Goal: Task Accomplishment & Management: Manage account settings

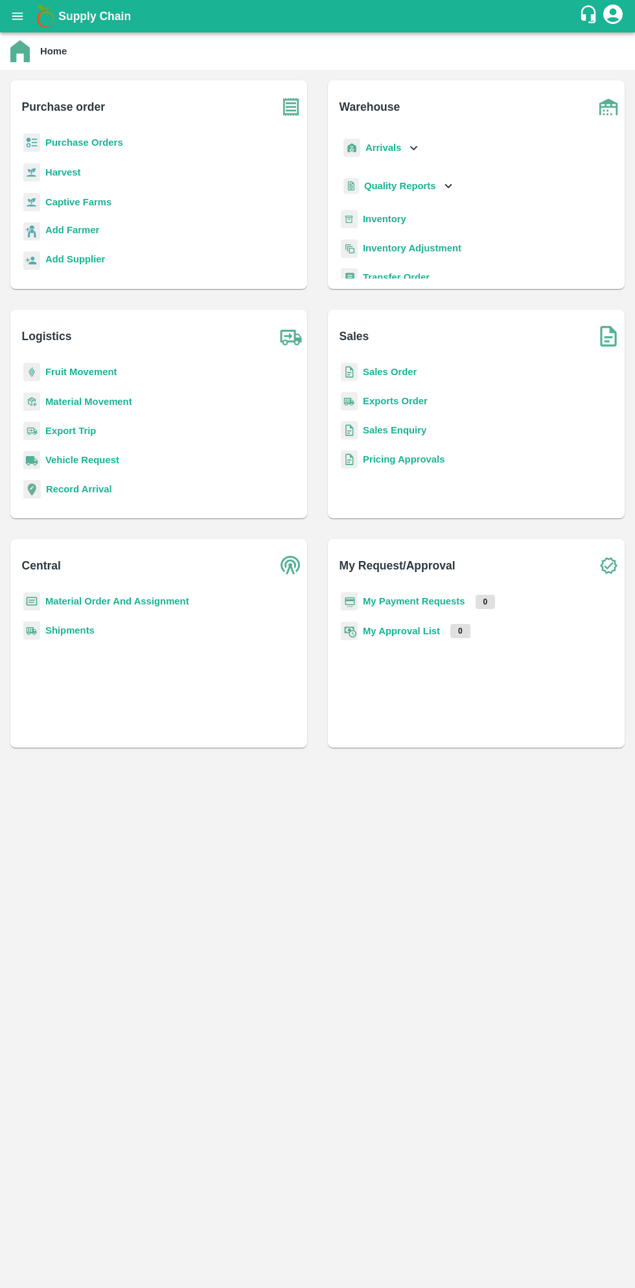
click at [18, 16] on icon "open drawer" at bounding box center [17, 15] width 11 height 7
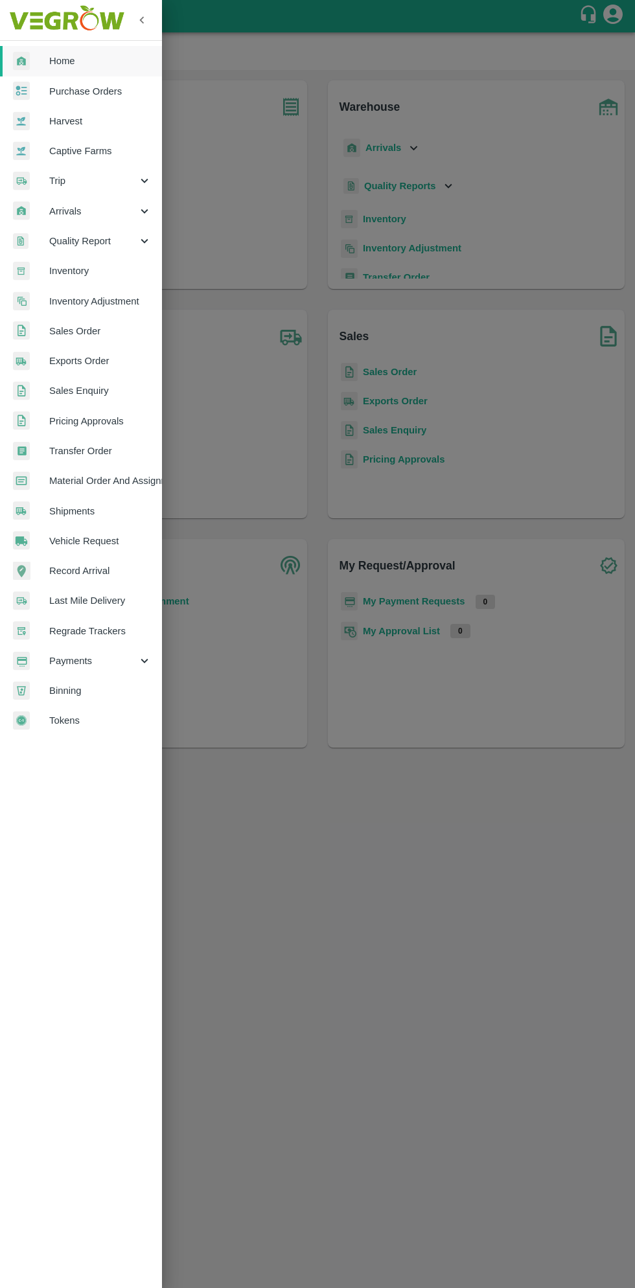
click at [99, 97] on span "Purchase Orders" at bounding box center [100, 91] width 102 height 14
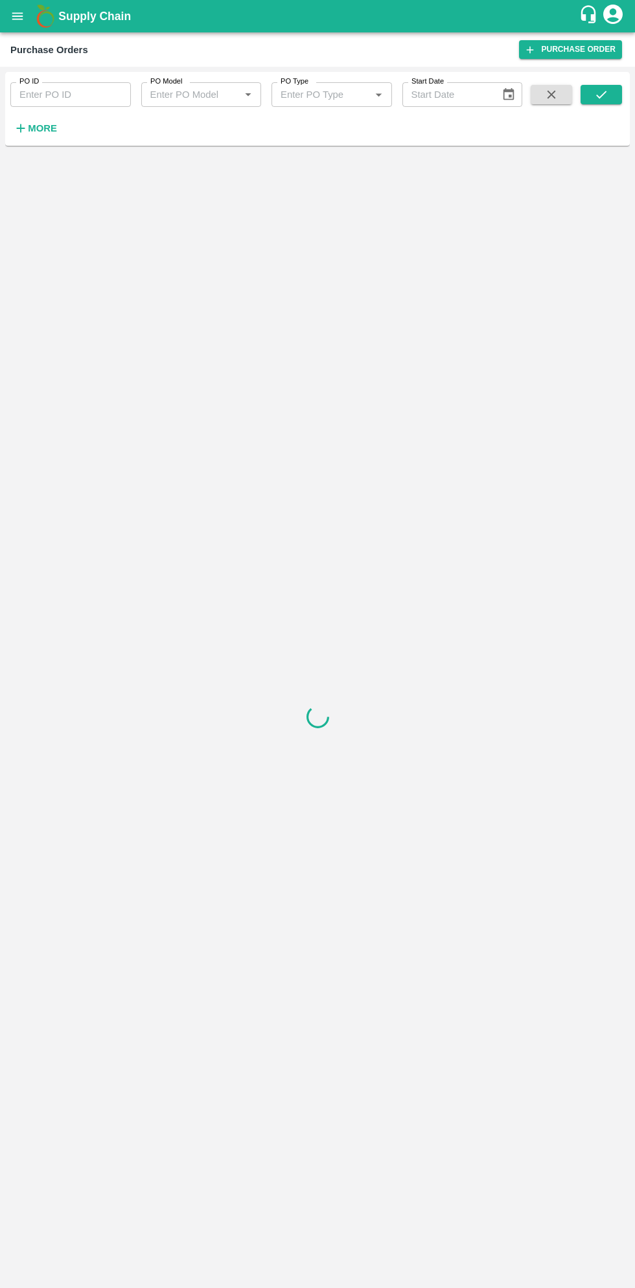
click at [34, 131] on strong "More" at bounding box center [42, 128] width 29 height 10
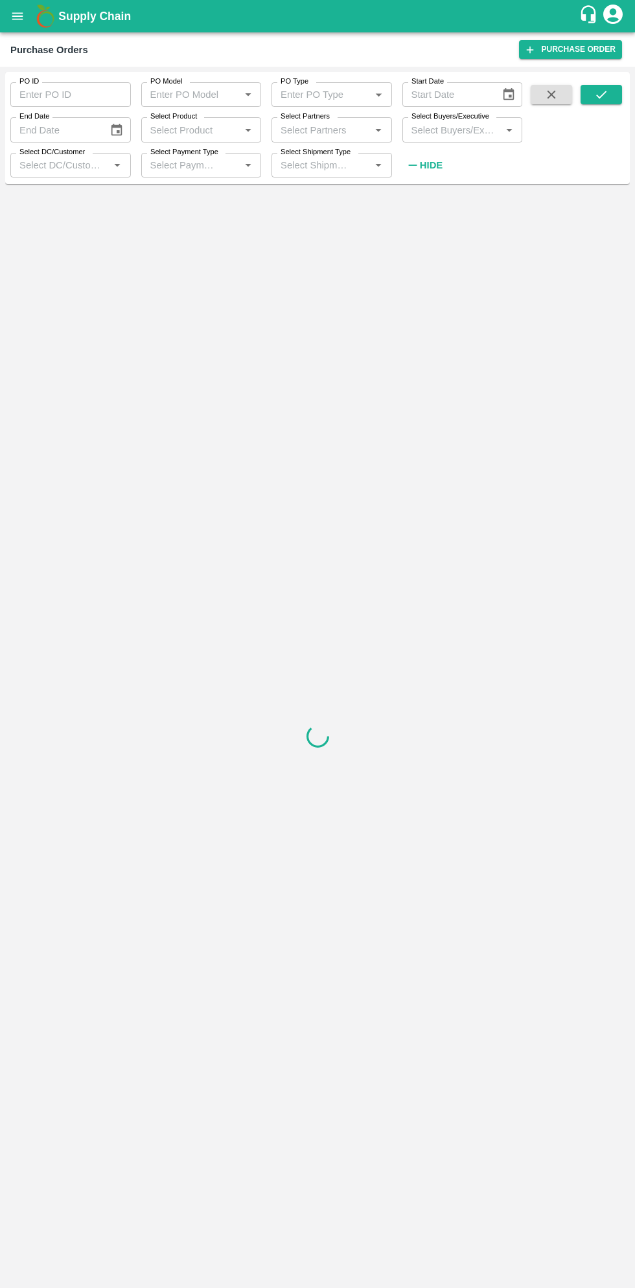
click at [476, 130] on input "Select Buyers/Executive" at bounding box center [451, 129] width 91 height 17
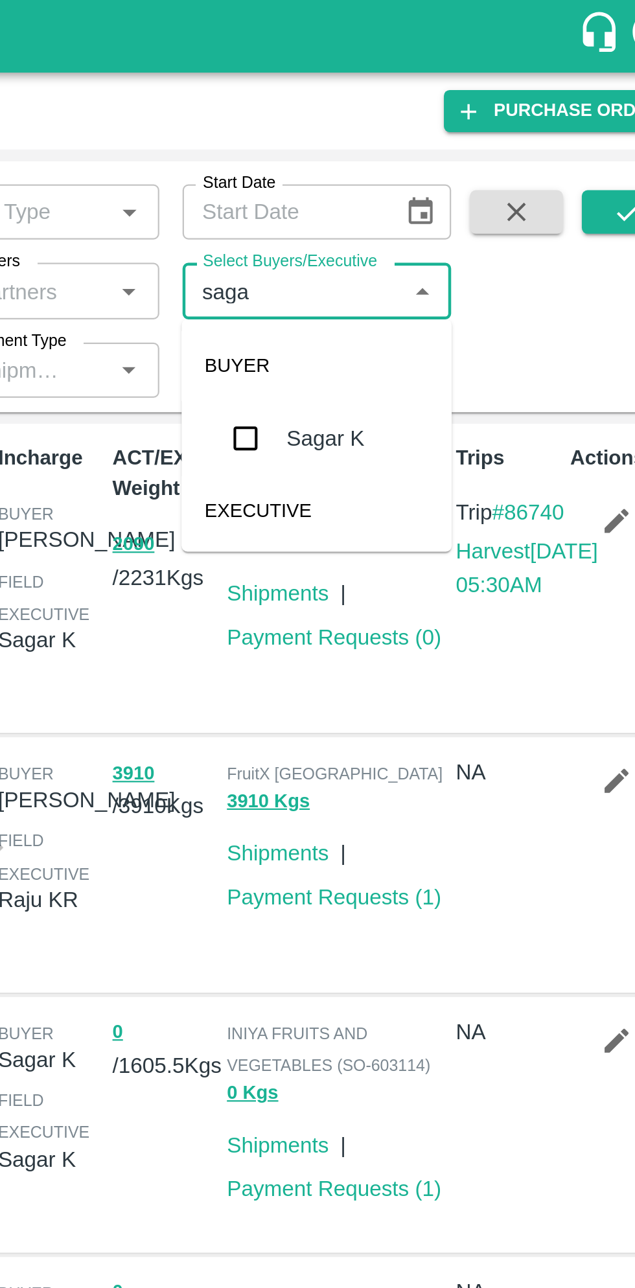
type input "sagar"
click at [430, 198] on input "checkbox" at bounding box center [430, 196] width 26 height 26
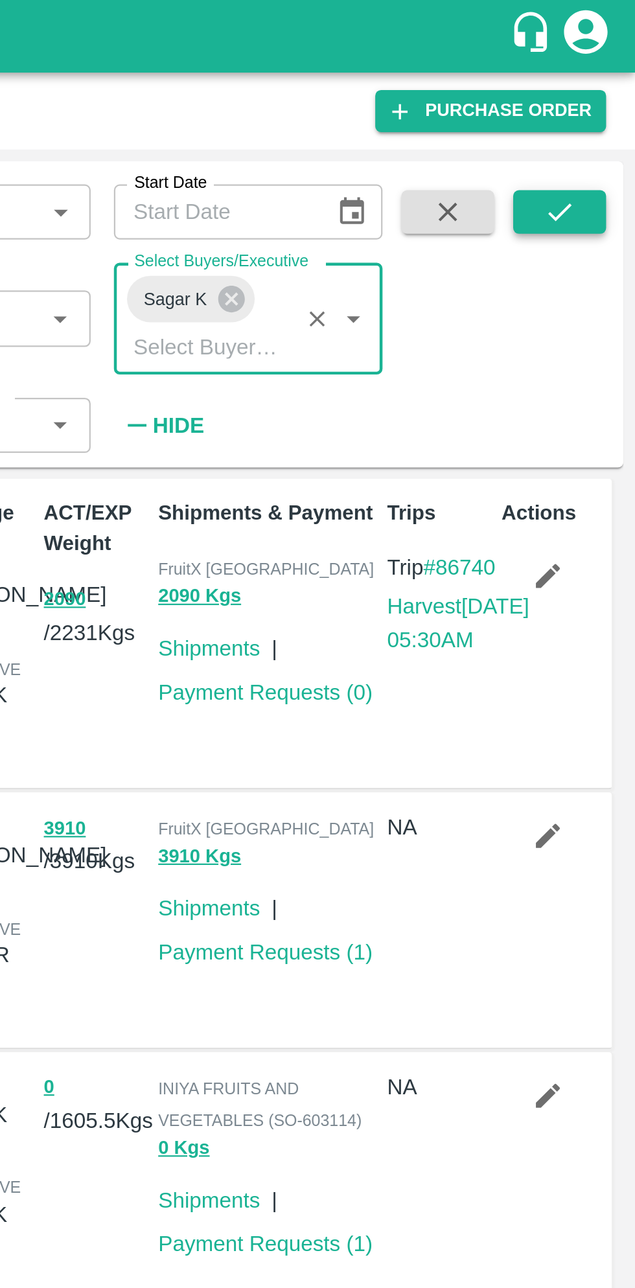
click at [609, 92] on button "submit" at bounding box center [600, 94] width 41 height 19
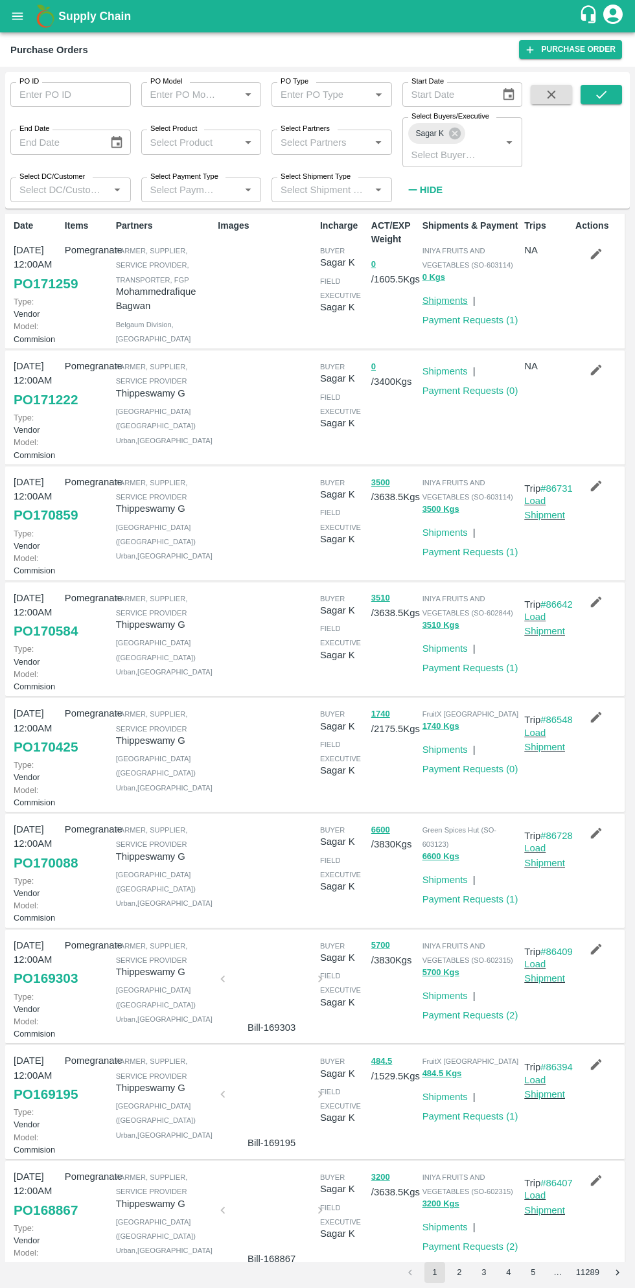
click at [453, 297] on link "Shipments" at bounding box center [444, 300] width 45 height 10
click at [60, 16] on b "Supply Chain" at bounding box center [94, 16] width 73 height 13
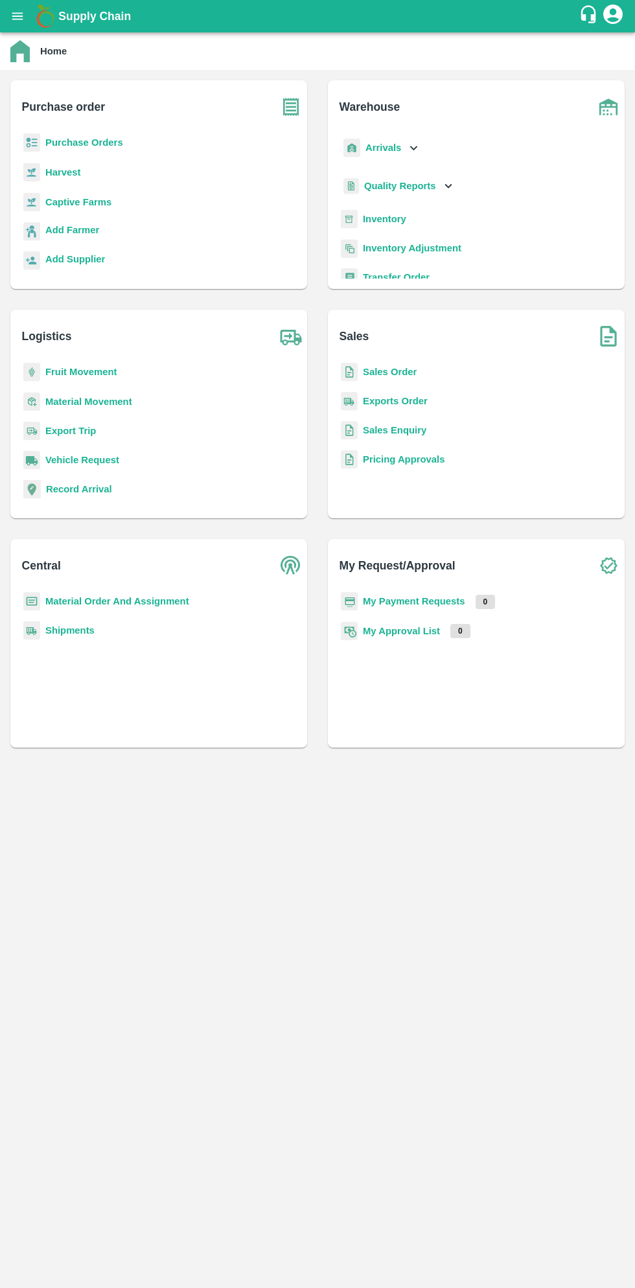
click at [17, 16] on icon "open drawer" at bounding box center [17, 15] width 11 height 7
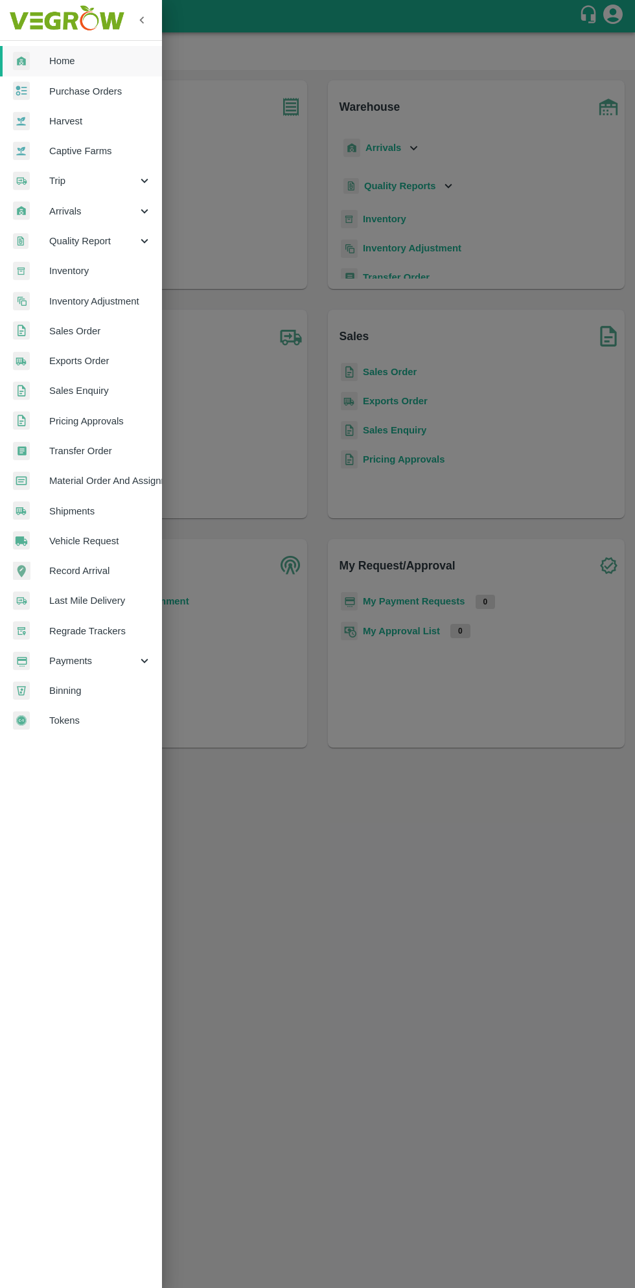
click at [59, 184] on span "Trip" at bounding box center [93, 181] width 88 height 14
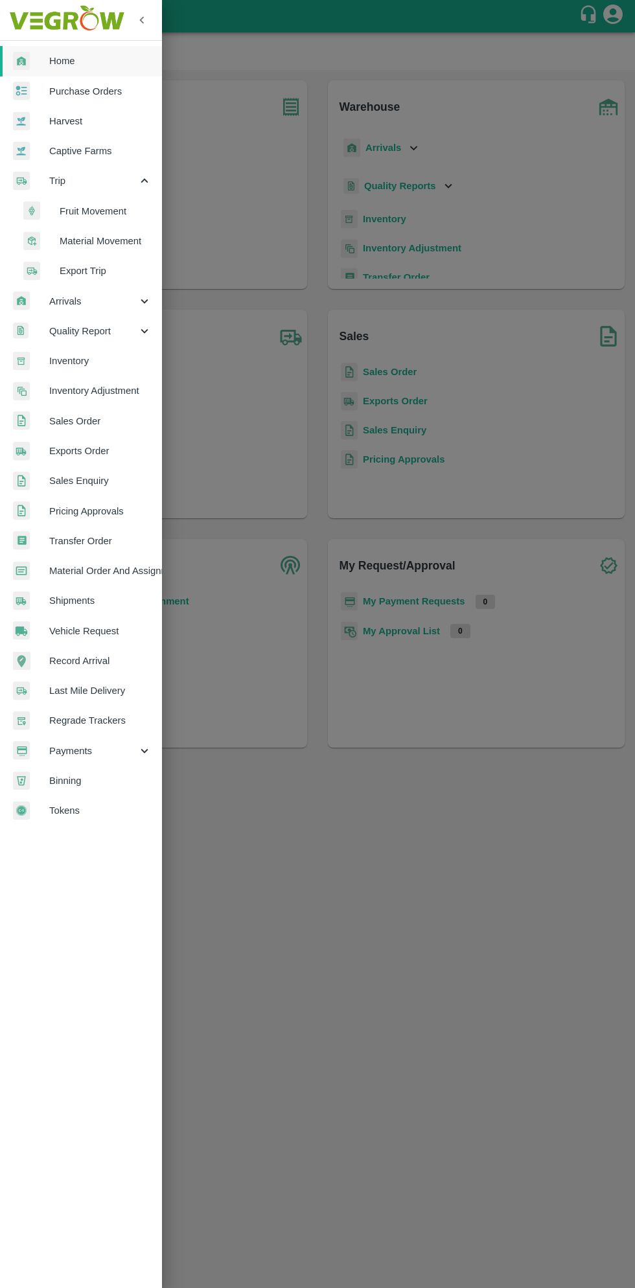
click at [100, 209] on span "Fruit Movement" at bounding box center [106, 211] width 92 height 14
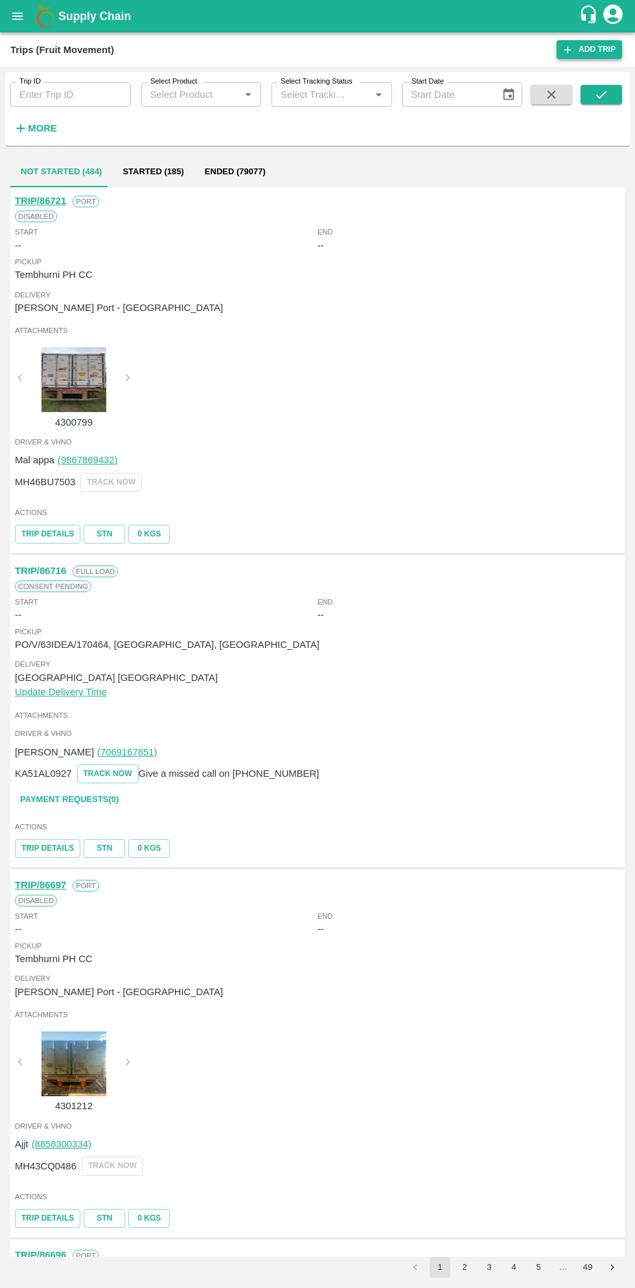
click at [591, 51] on link "Add Trip" at bounding box center [589, 49] width 65 height 19
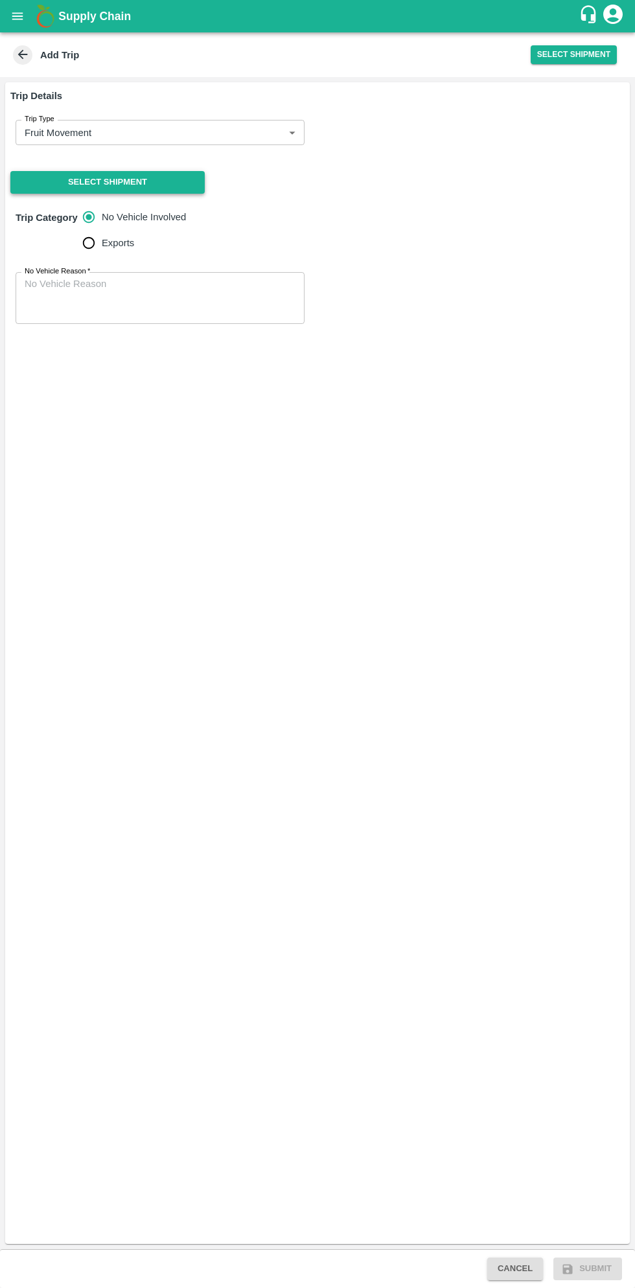
click at [148, 179] on button "Select Shipment" at bounding box center [107, 182] width 194 height 23
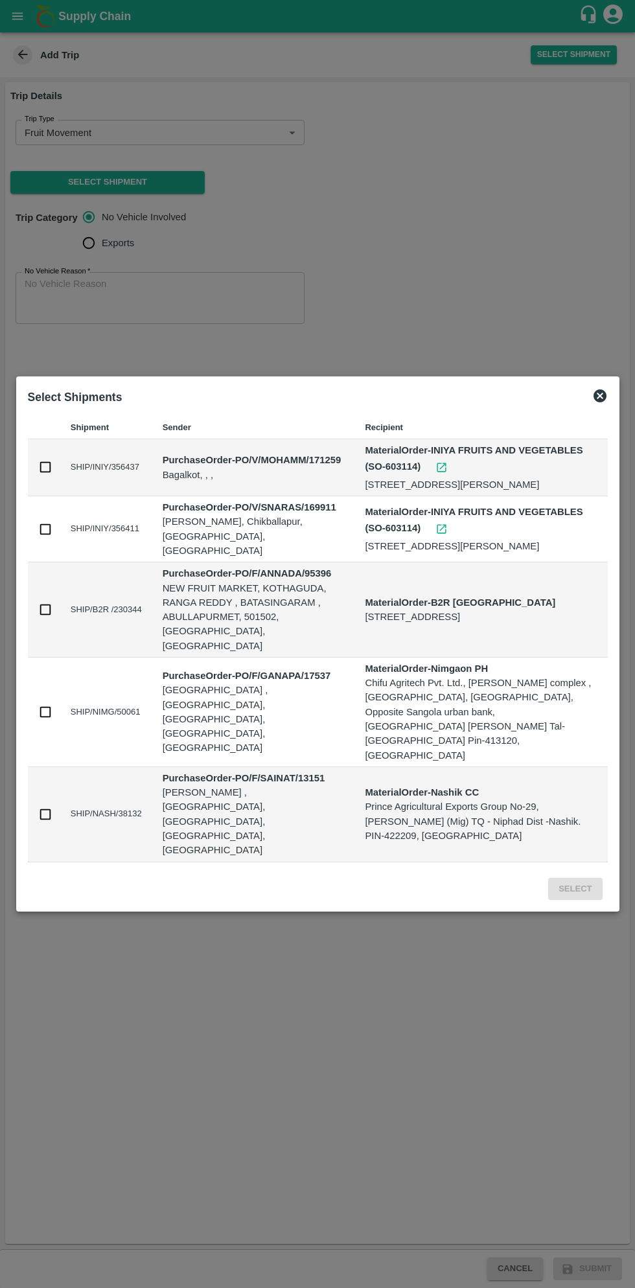
click at [45, 474] on input "checkbox" at bounding box center [45, 467] width 14 height 14
checkbox input "true"
click at [580, 878] on button "Select" at bounding box center [575, 889] width 54 height 23
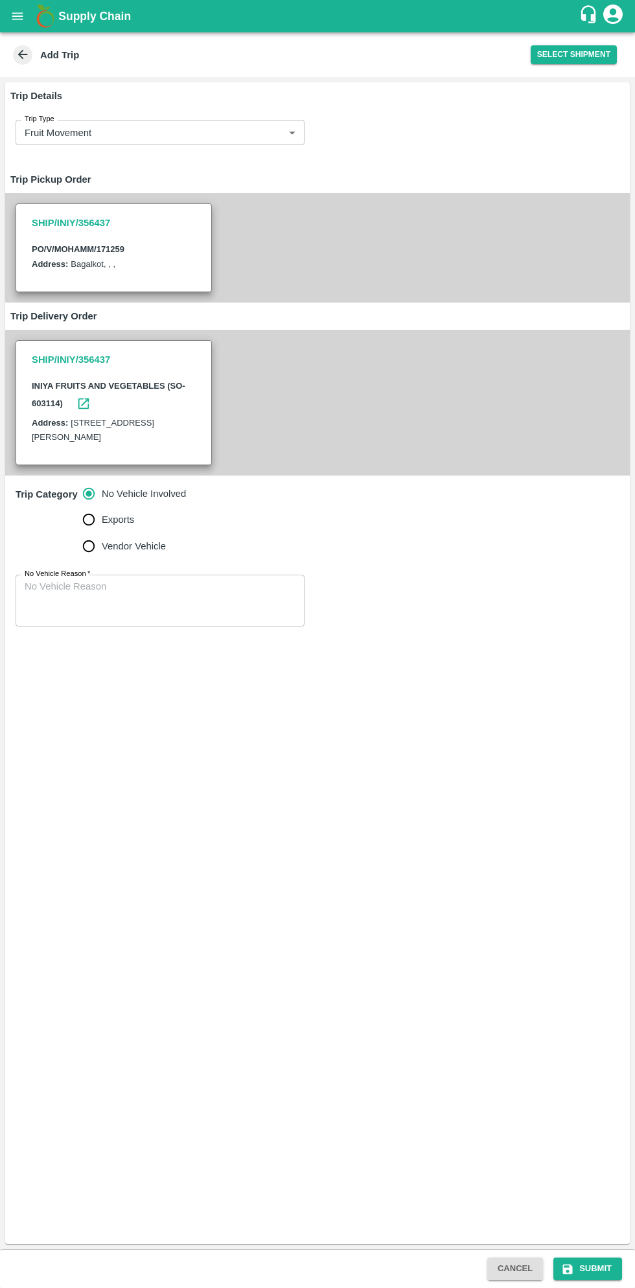
click at [96, 559] on input "Vendor Vehicle" at bounding box center [89, 546] width 26 height 26
radio input "true"
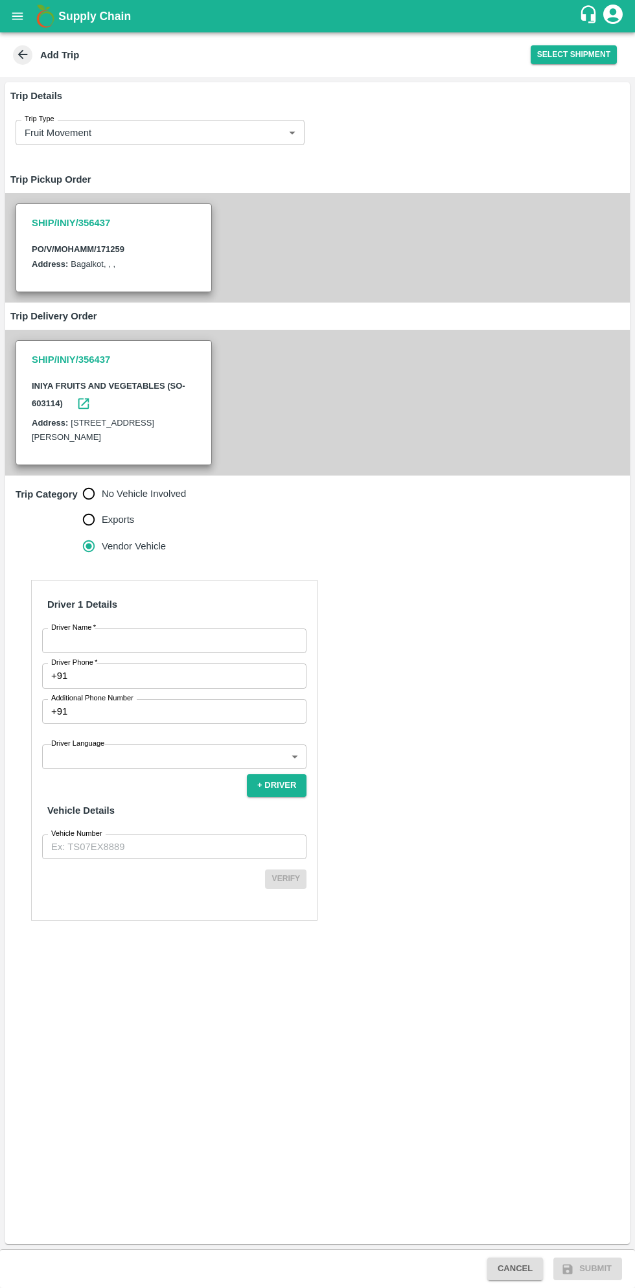
click at [200, 653] on input "Driver Name   *" at bounding box center [174, 640] width 264 height 25
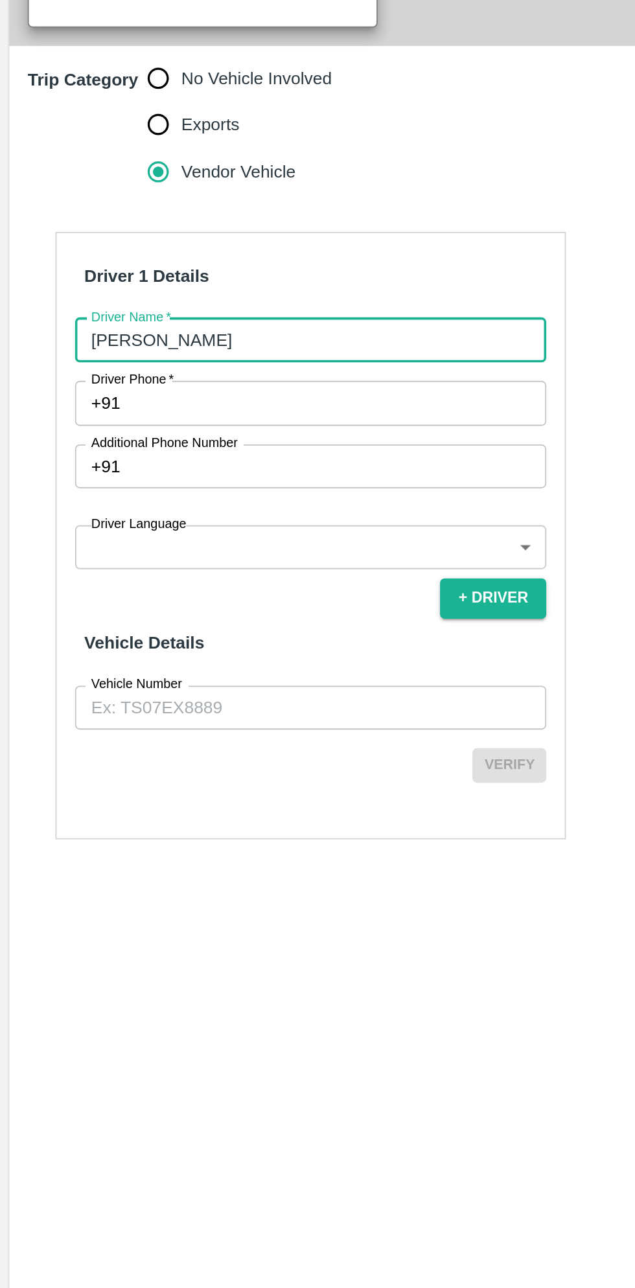
type input "[PERSON_NAME]"
click at [174, 688] on input "Driver Phone   *" at bounding box center [190, 675] width 234 height 25
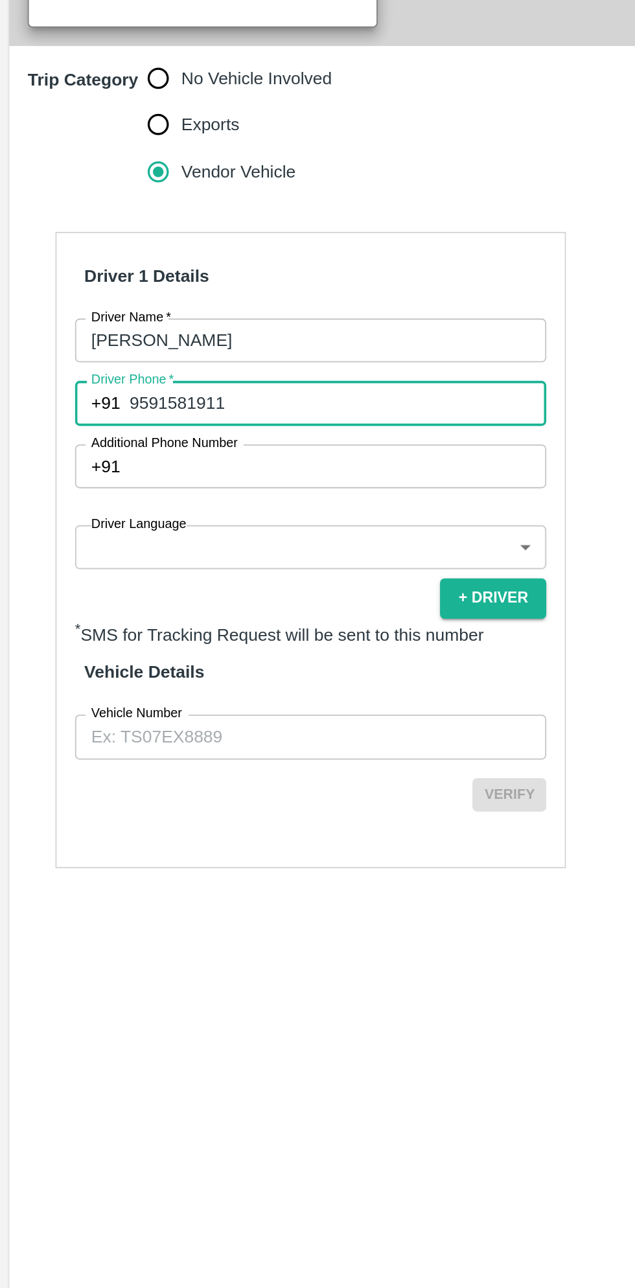
type input "9591581911"
click at [168, 774] on body "Supply Chain Add Trip Select Shipment Trip Details Trip Type Fruit Movement 1 T…" at bounding box center [317, 644] width 635 height 1288
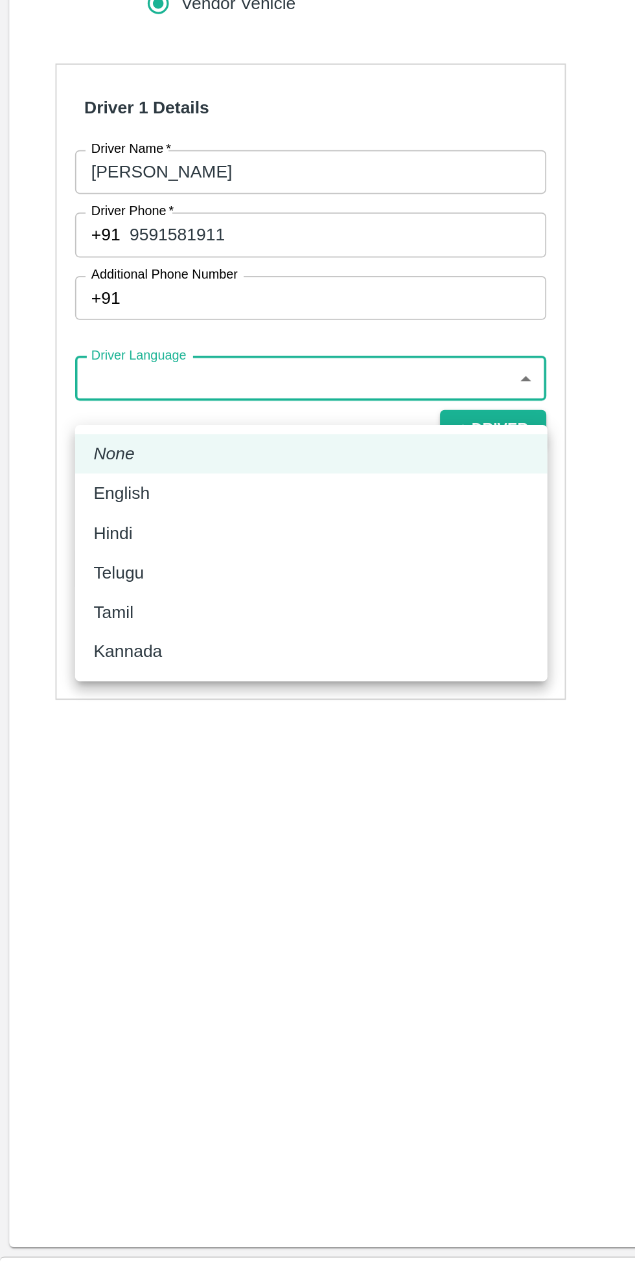
click at [85, 914] on p "Kannada" at bounding box center [71, 909] width 38 height 14
type input "ka"
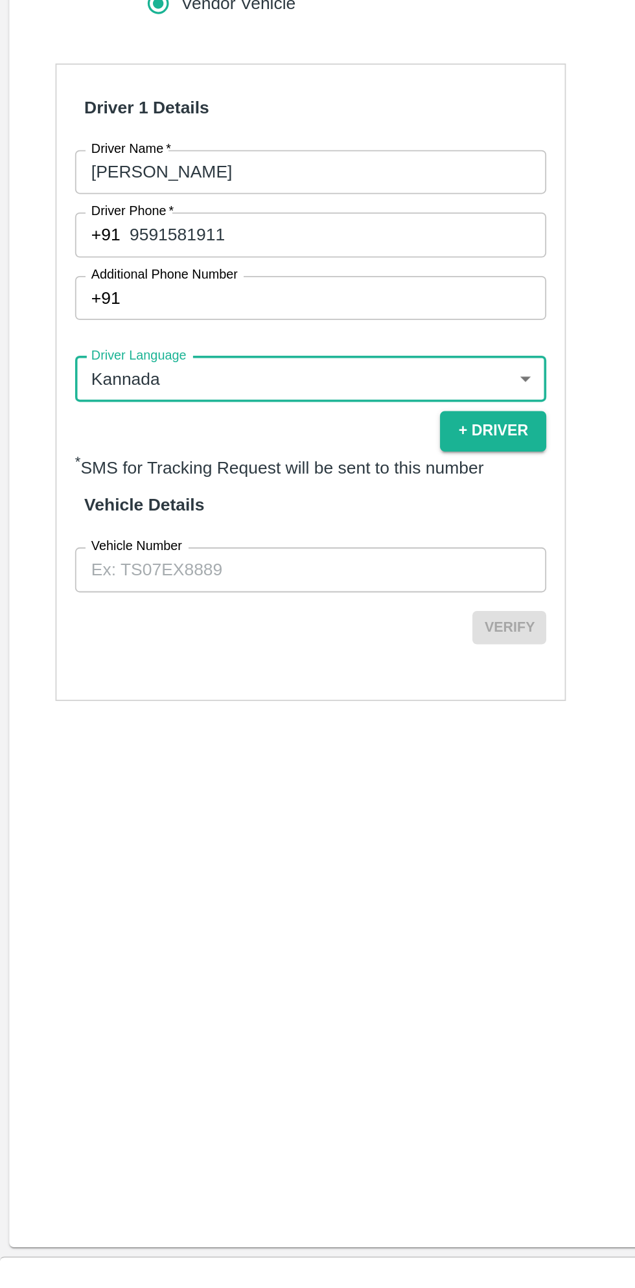
click at [152, 876] on input "Vehicle Number" at bounding box center [174, 863] width 264 height 25
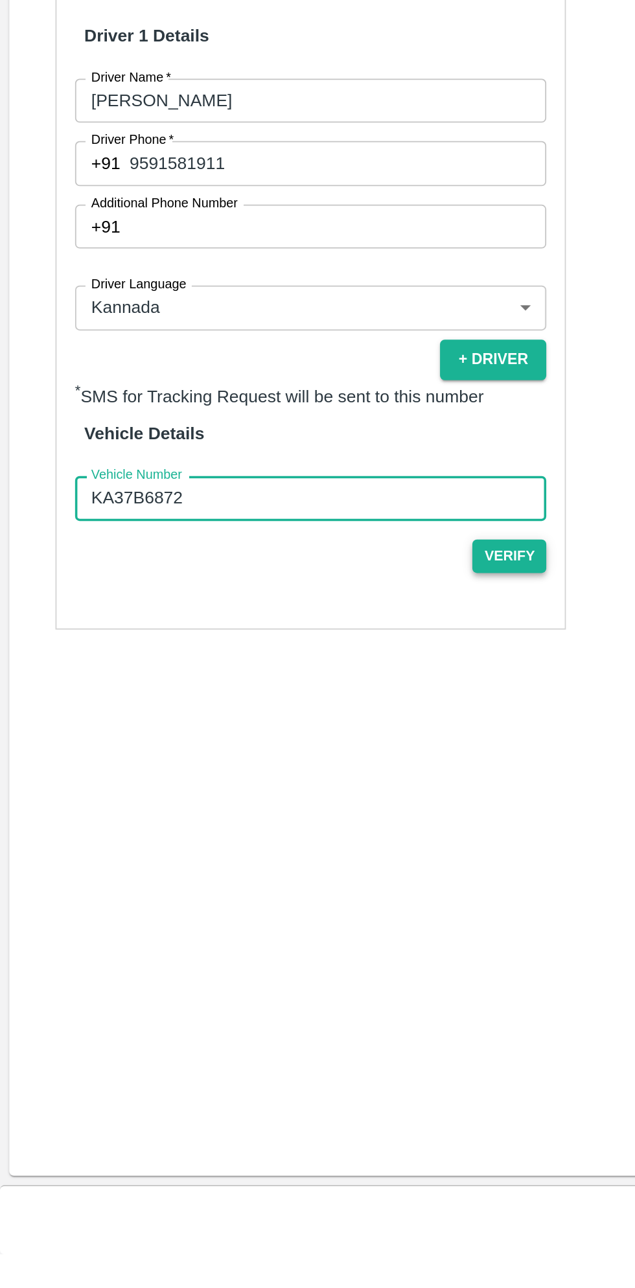
type input "KA37B6872"
click at [286, 906] on button "Verify" at bounding box center [285, 896] width 41 height 19
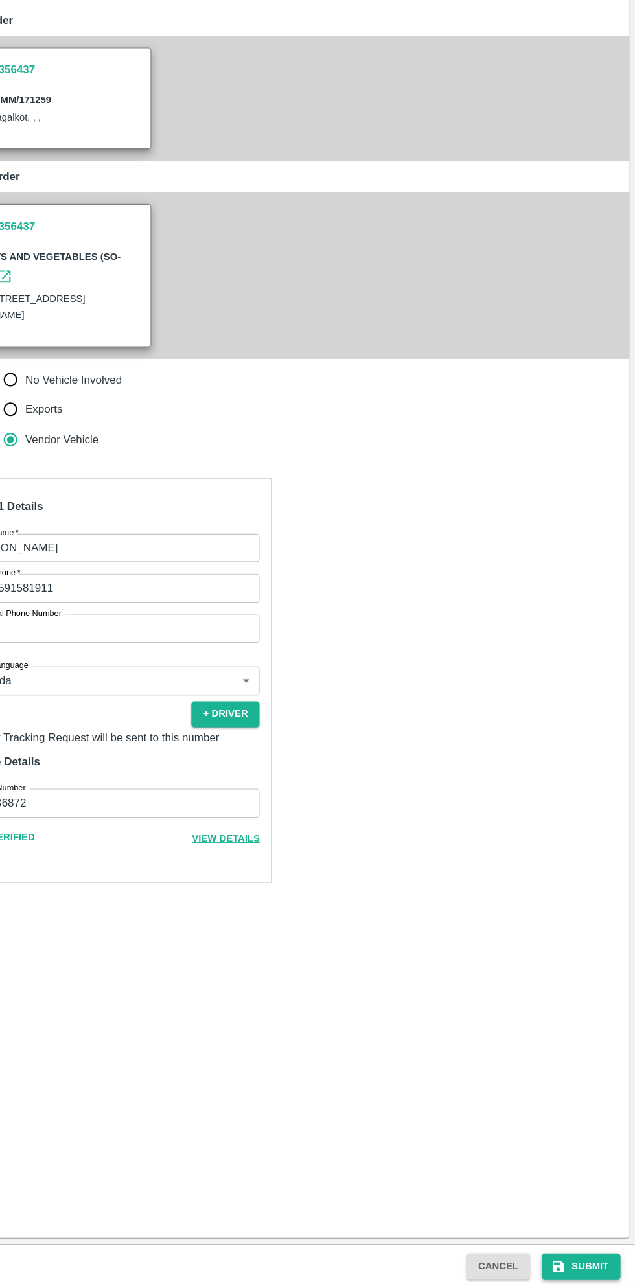
click at [589, 1265] on button "Submit" at bounding box center [587, 1268] width 69 height 23
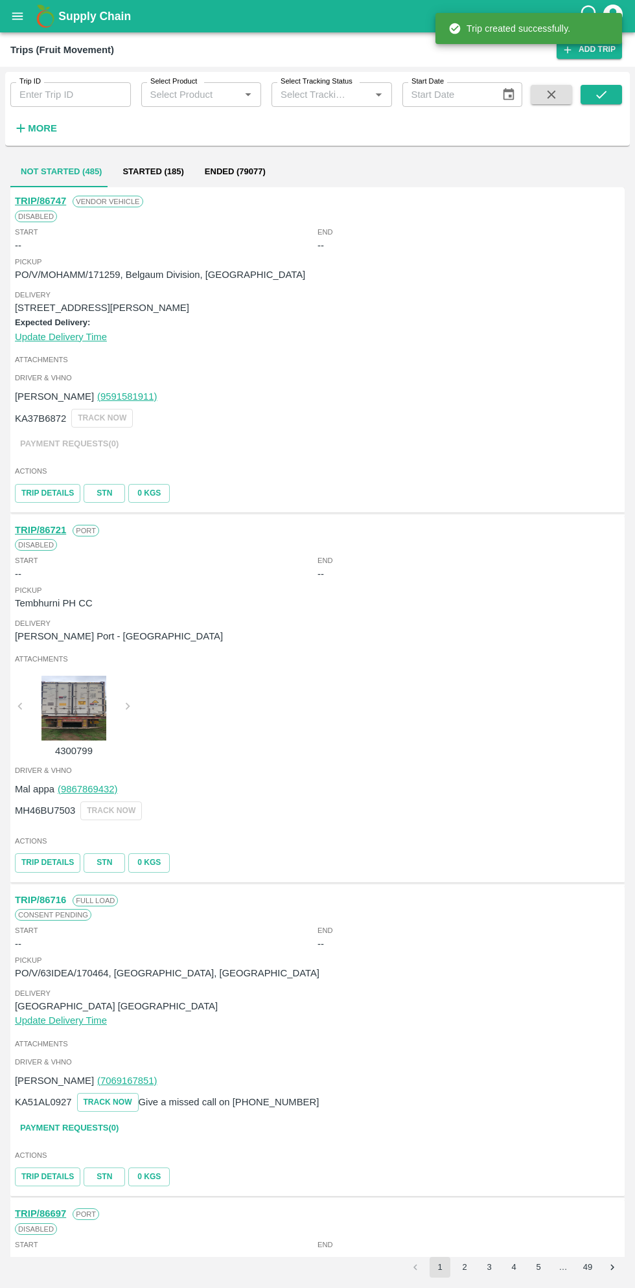
scroll to position [2, 0]
click at [306, 349] on div "Attachments" at bounding box center [318, 358] width 608 height 18
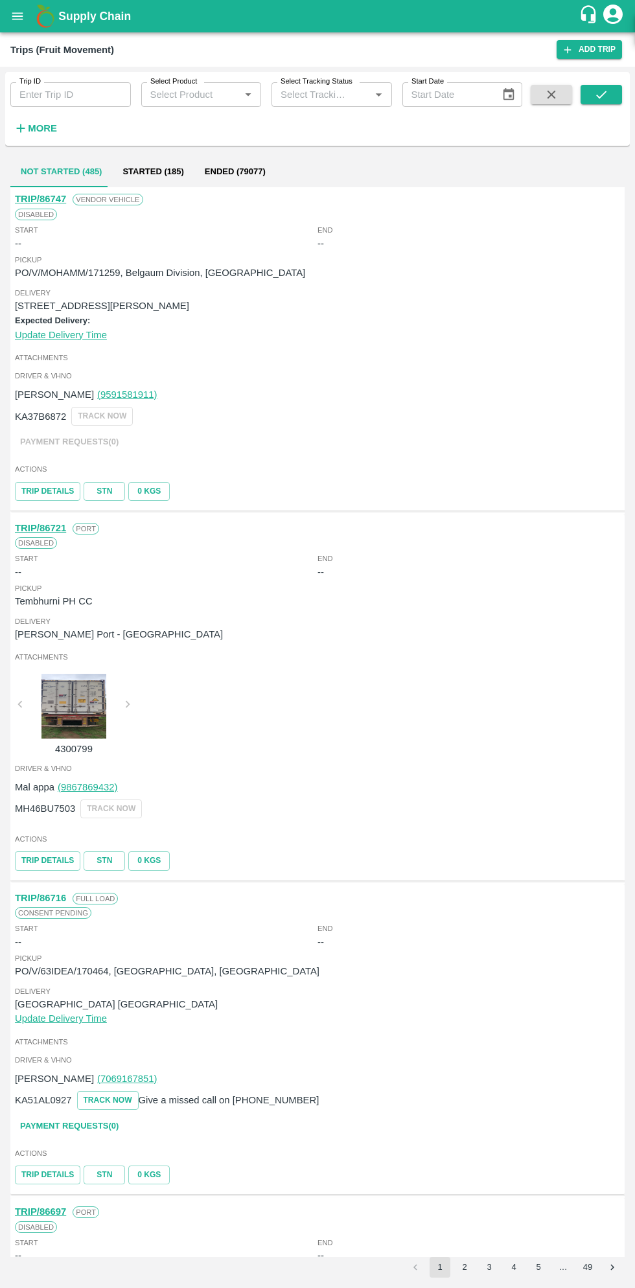
click at [29, 19] on button "open drawer" at bounding box center [18, 16] width 30 height 30
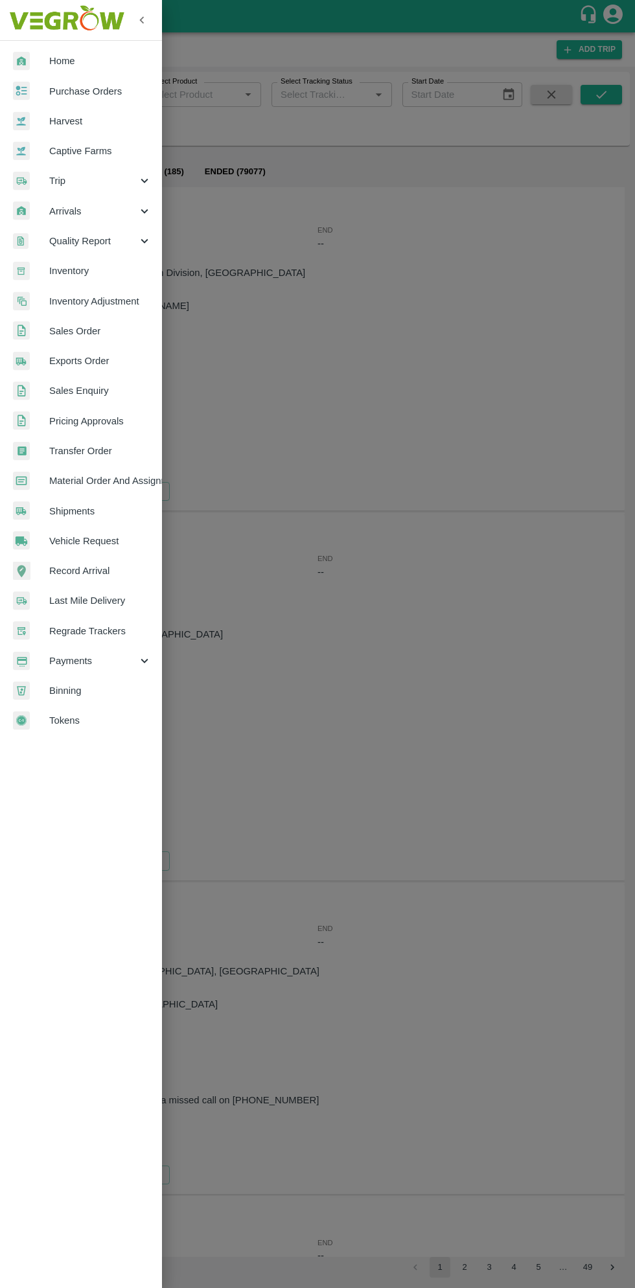
click at [100, 97] on span "Purchase Orders" at bounding box center [100, 91] width 102 height 14
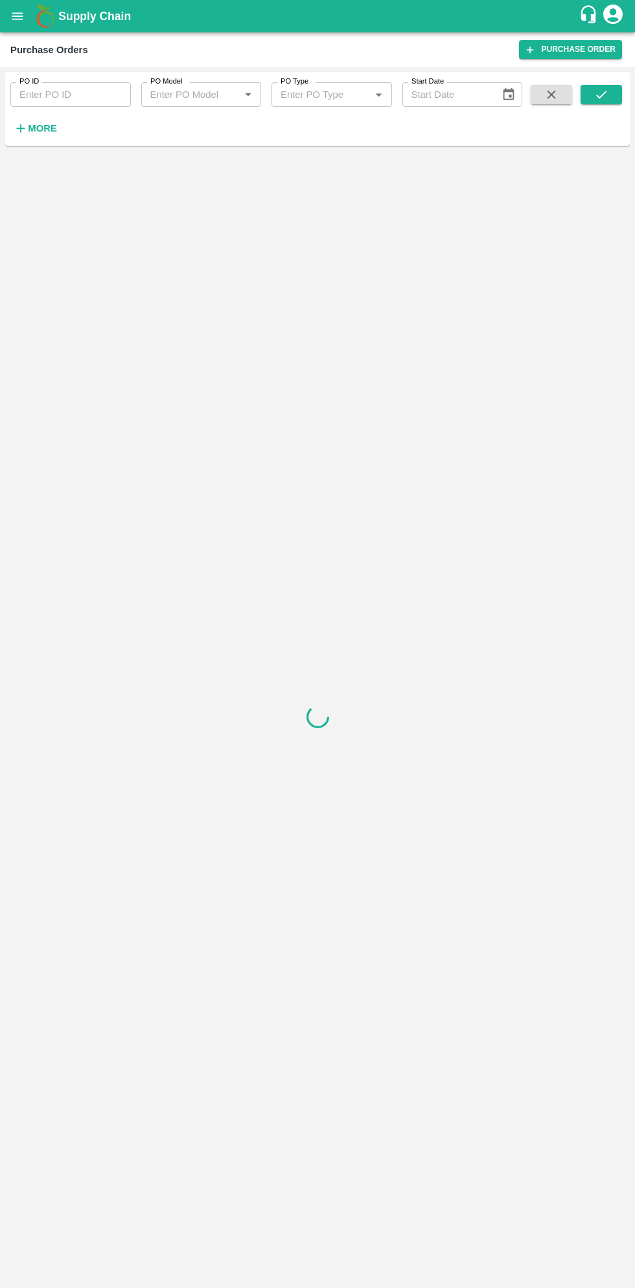
click at [47, 128] on strong "More" at bounding box center [42, 128] width 29 height 10
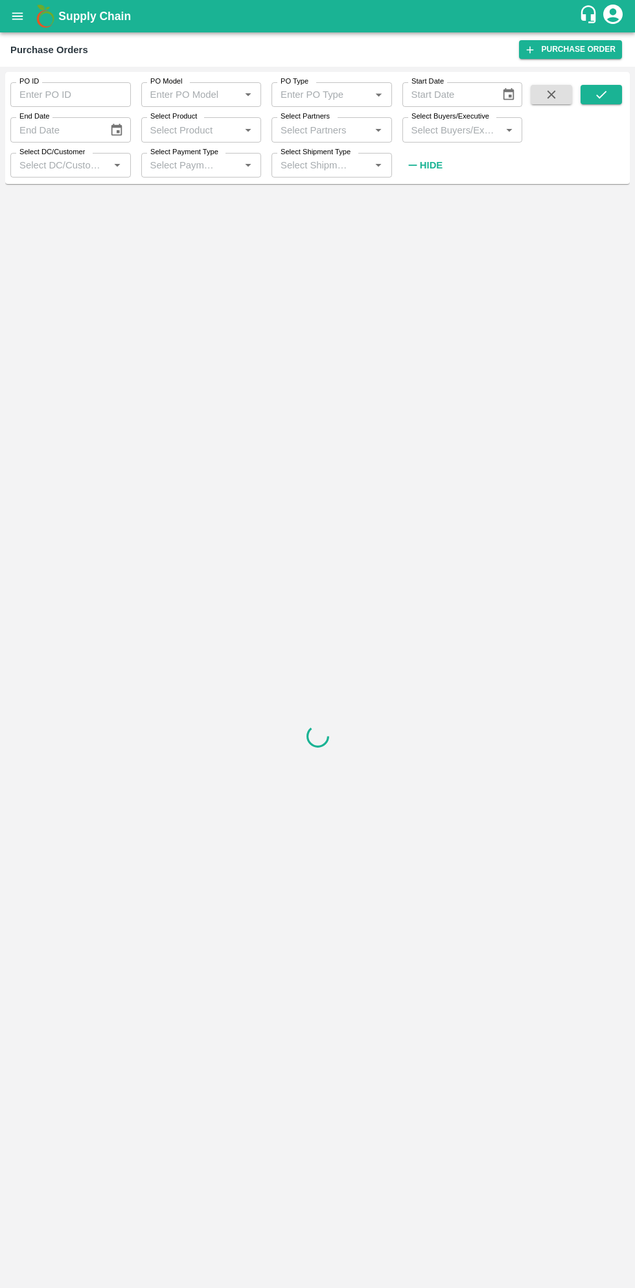
click at [470, 129] on input "Select Buyers/Executive" at bounding box center [451, 129] width 91 height 17
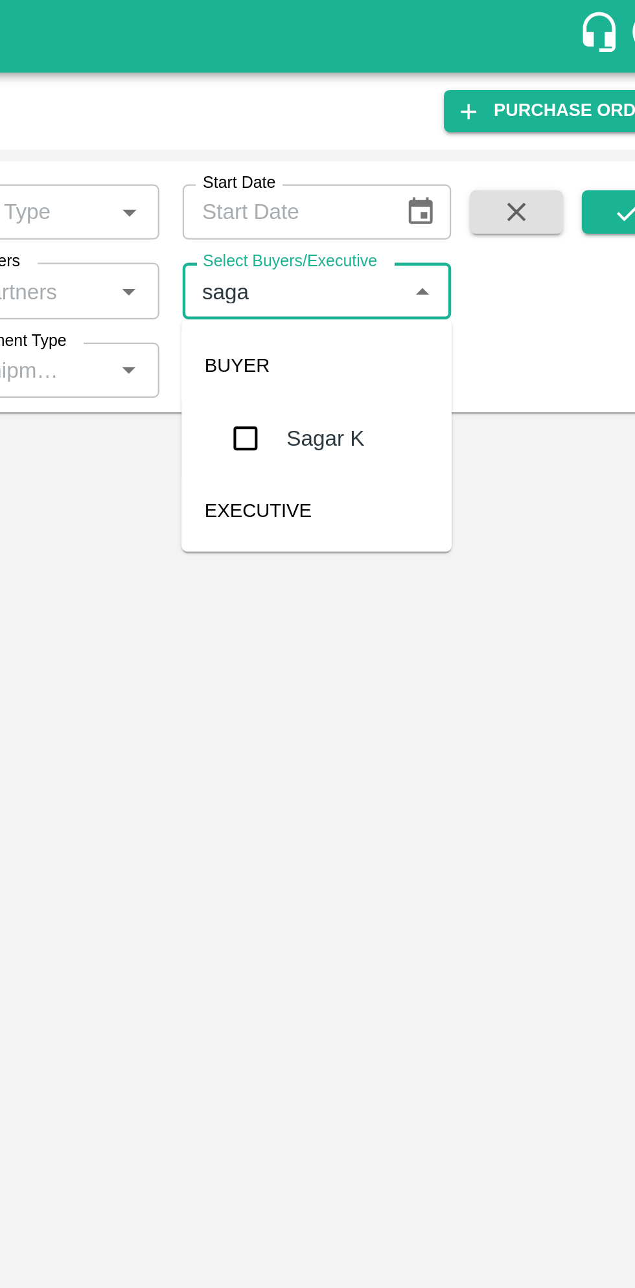
type input "sagar"
click at [418, 201] on input "checkbox" at bounding box center [430, 196] width 26 height 26
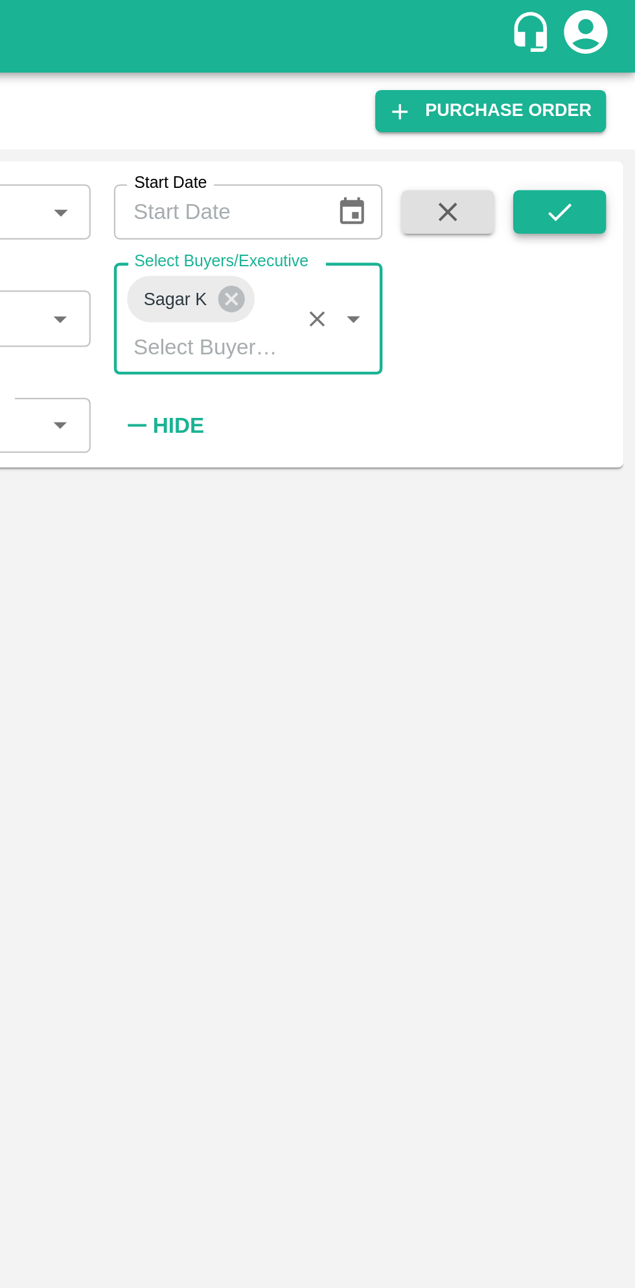
click at [609, 97] on button "submit" at bounding box center [600, 94] width 41 height 19
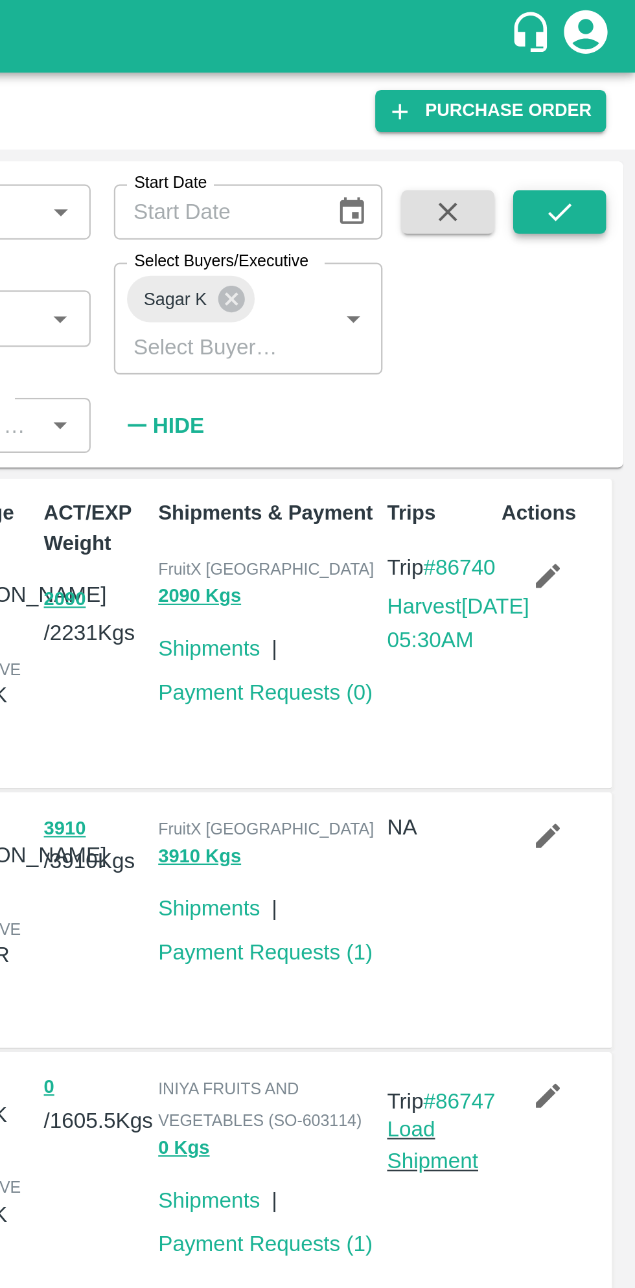
click at [602, 93] on icon "submit" at bounding box center [601, 94] width 14 height 14
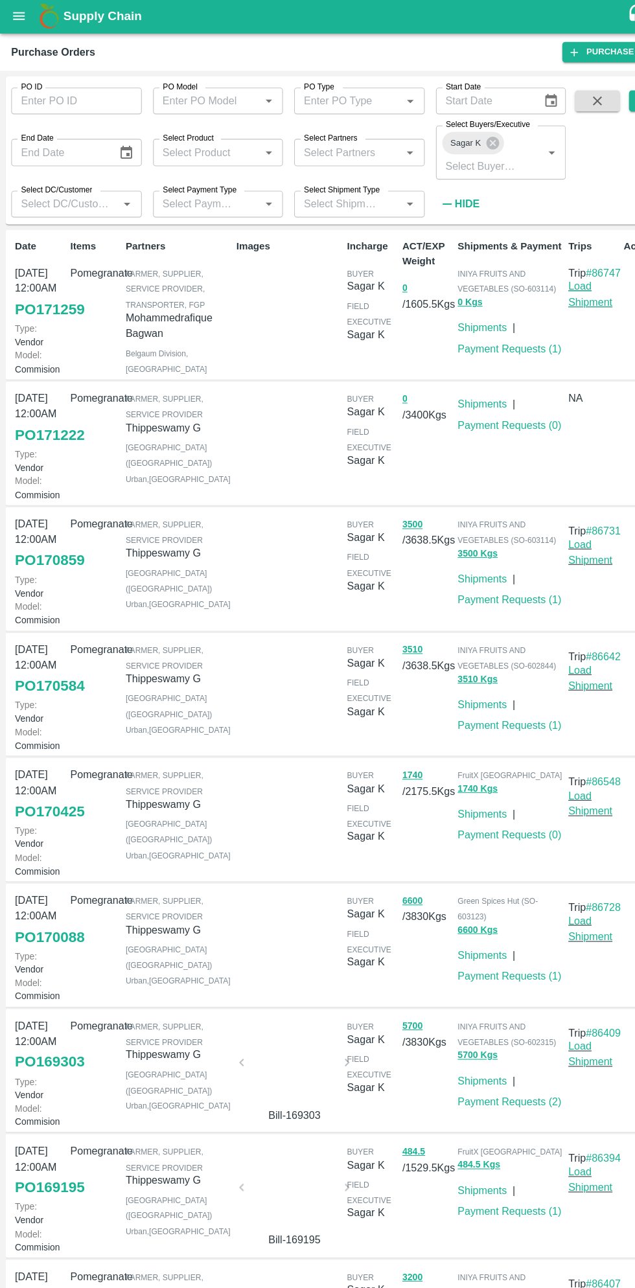
click at [533, 280] on link "Load Shipment" at bounding box center [544, 272] width 41 height 25
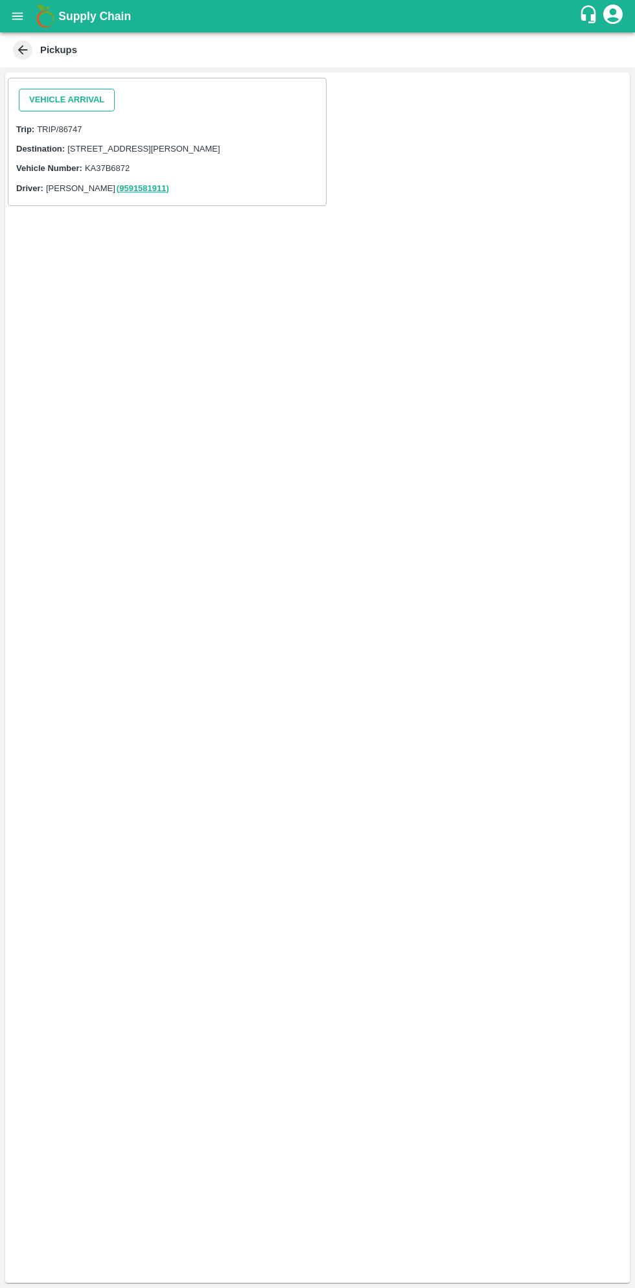
click at [78, 100] on button "Vehicle Arrival" at bounding box center [67, 100] width 96 height 23
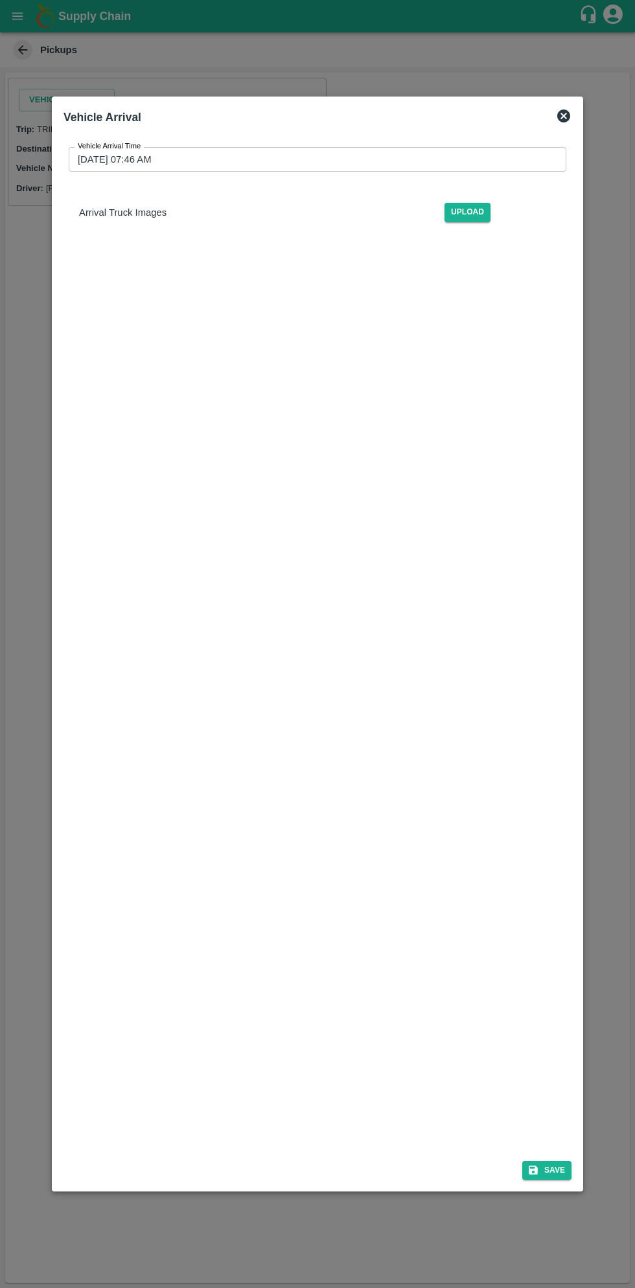
click at [416, 159] on input "[DATE] 07:46 AM" at bounding box center [313, 159] width 488 height 25
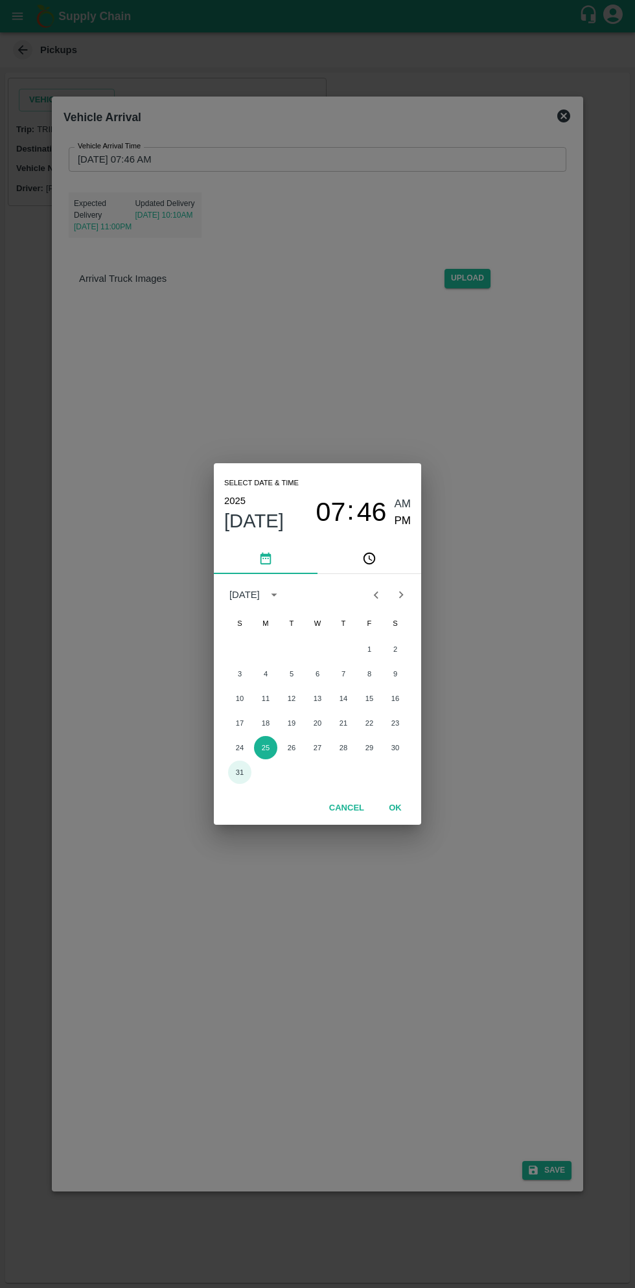
click at [239, 772] on button "31" at bounding box center [239, 772] width 23 height 23
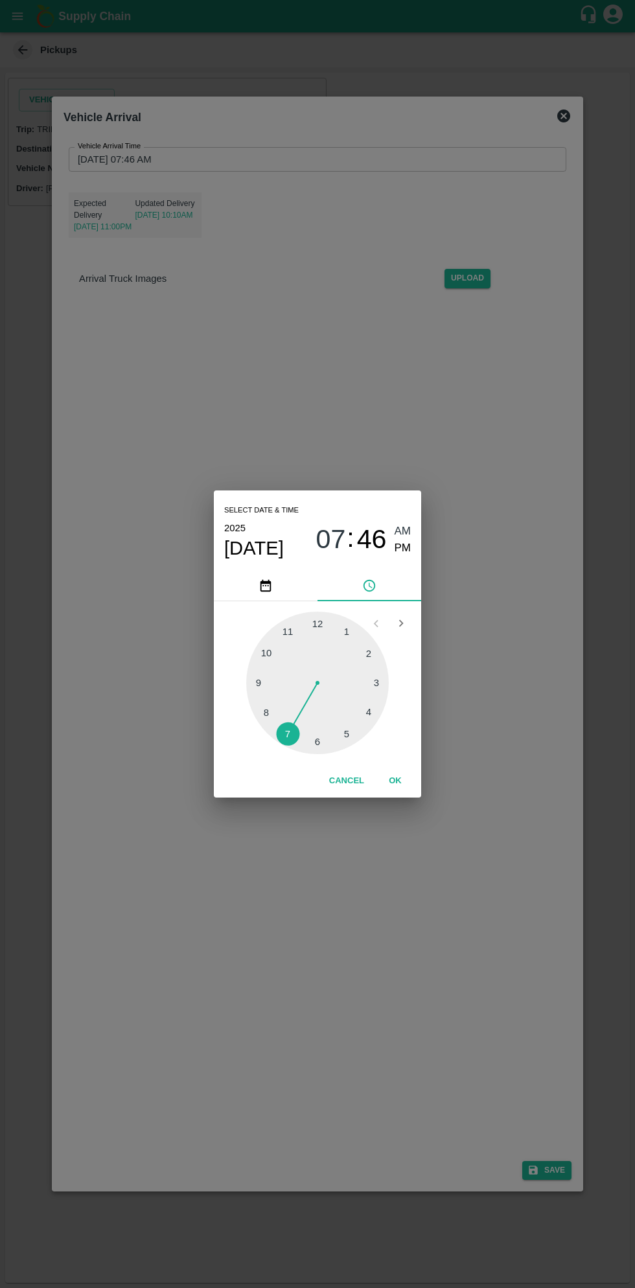
click at [332, 524] on span "07" at bounding box center [331, 539] width 30 height 31
click at [332, 540] on span "07" at bounding box center [331, 539] width 30 height 31
click at [247, 547] on span "[DATE]" at bounding box center [254, 547] width 60 height 23
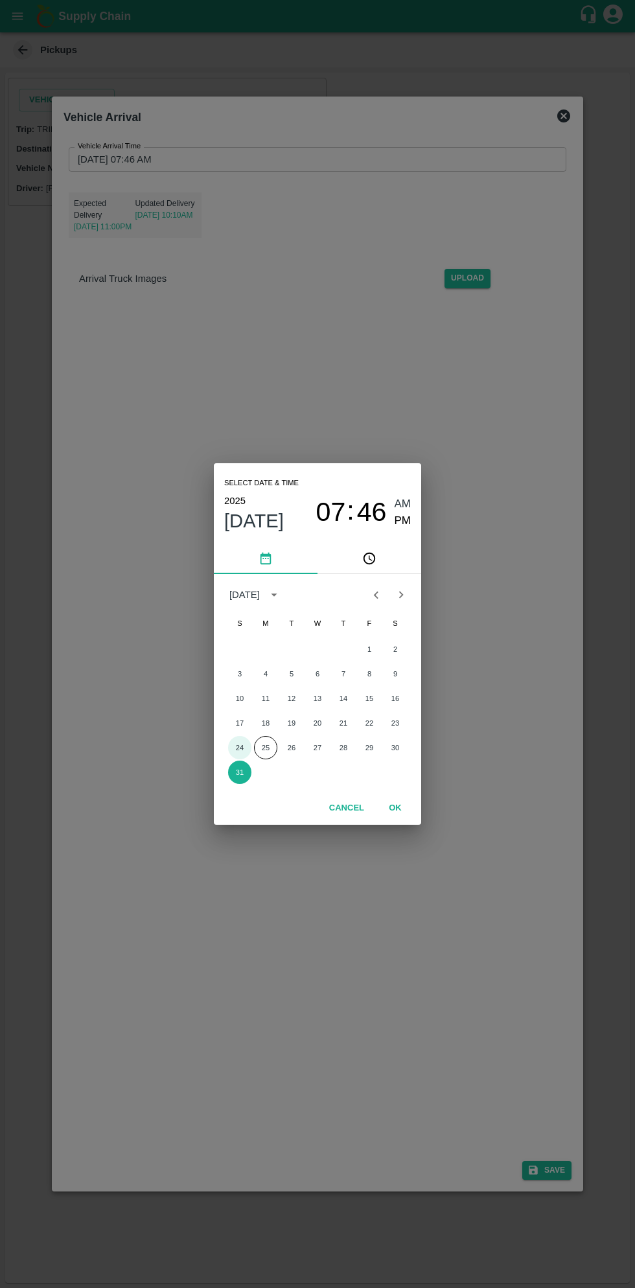
click at [238, 744] on button "24" at bounding box center [239, 747] width 23 height 23
type input "[DATE] 07:46 AM"
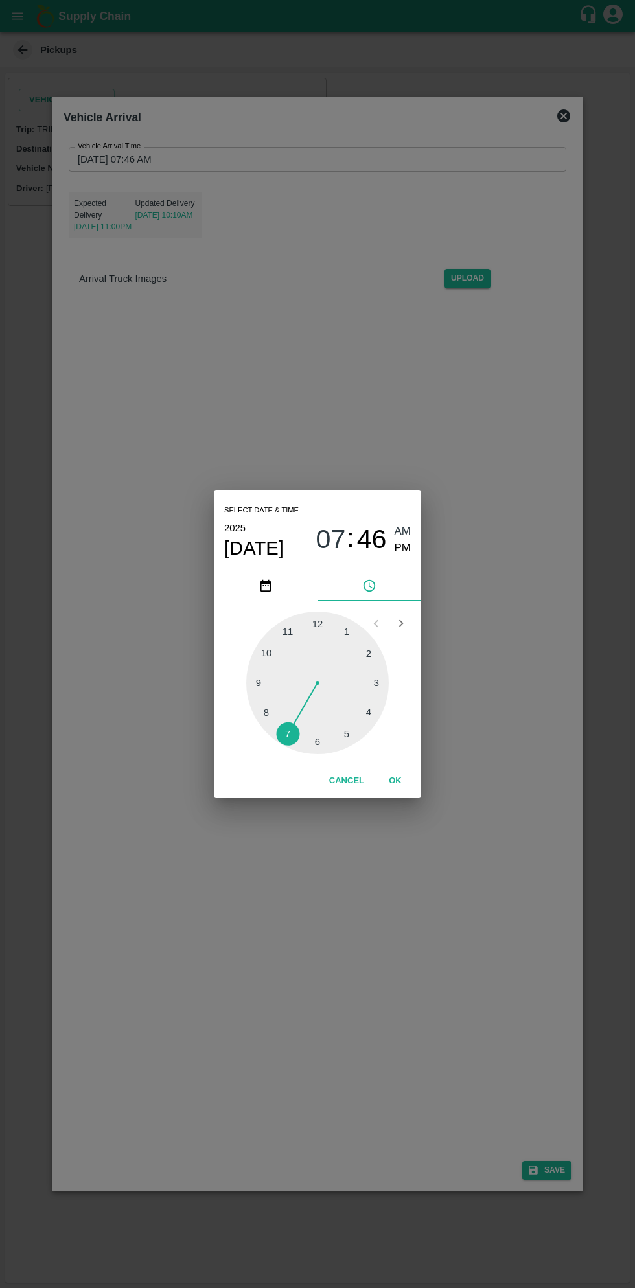
click at [395, 781] on button "OK" at bounding box center [394, 781] width 41 height 23
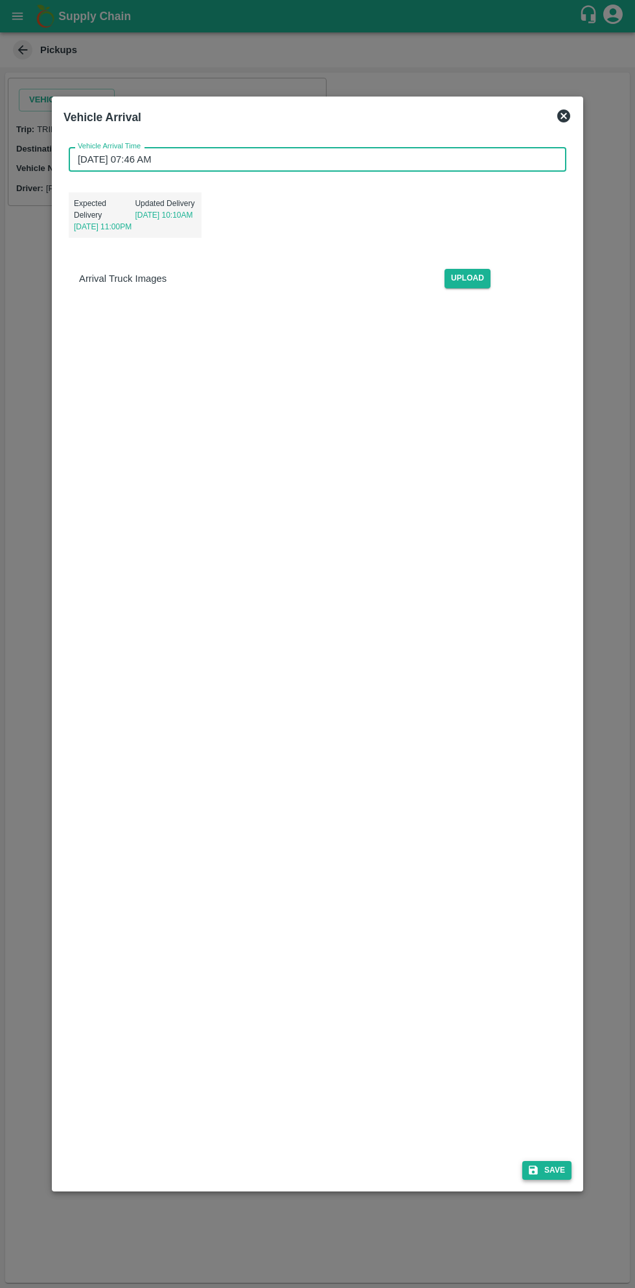
click at [557, 1170] on button "Save" at bounding box center [546, 1170] width 49 height 19
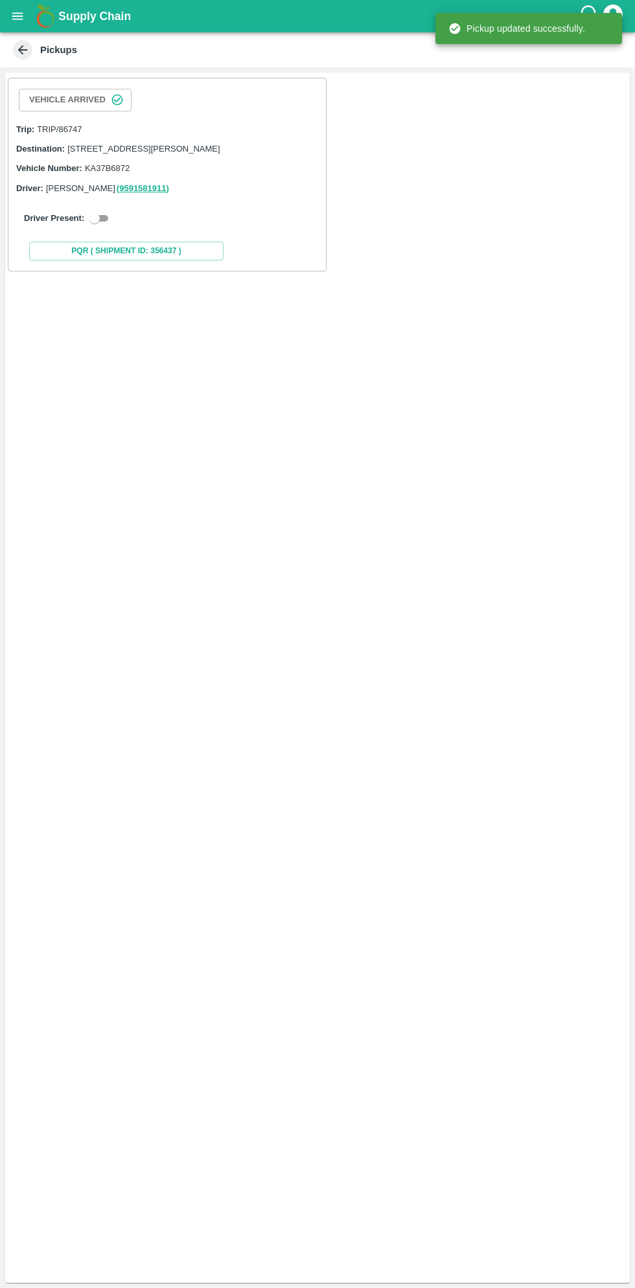
click at [106, 226] on input "checkbox" at bounding box center [94, 219] width 47 height 16
checkbox input "true"
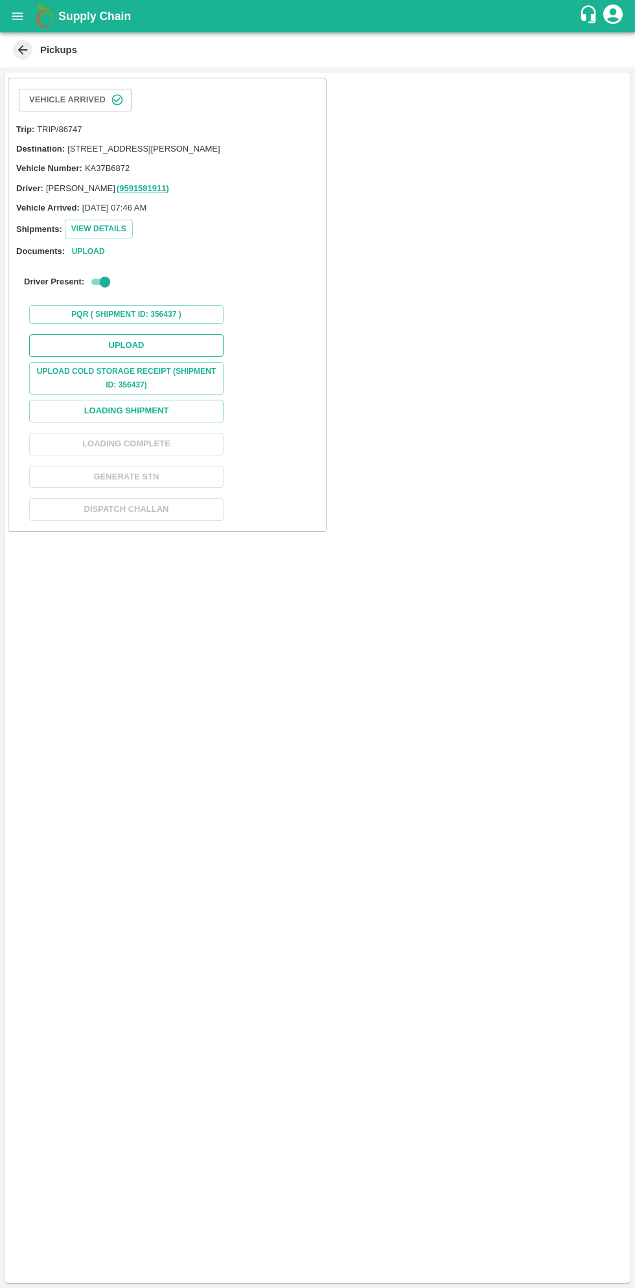
click at [181, 357] on button "Upload" at bounding box center [126, 345] width 194 height 23
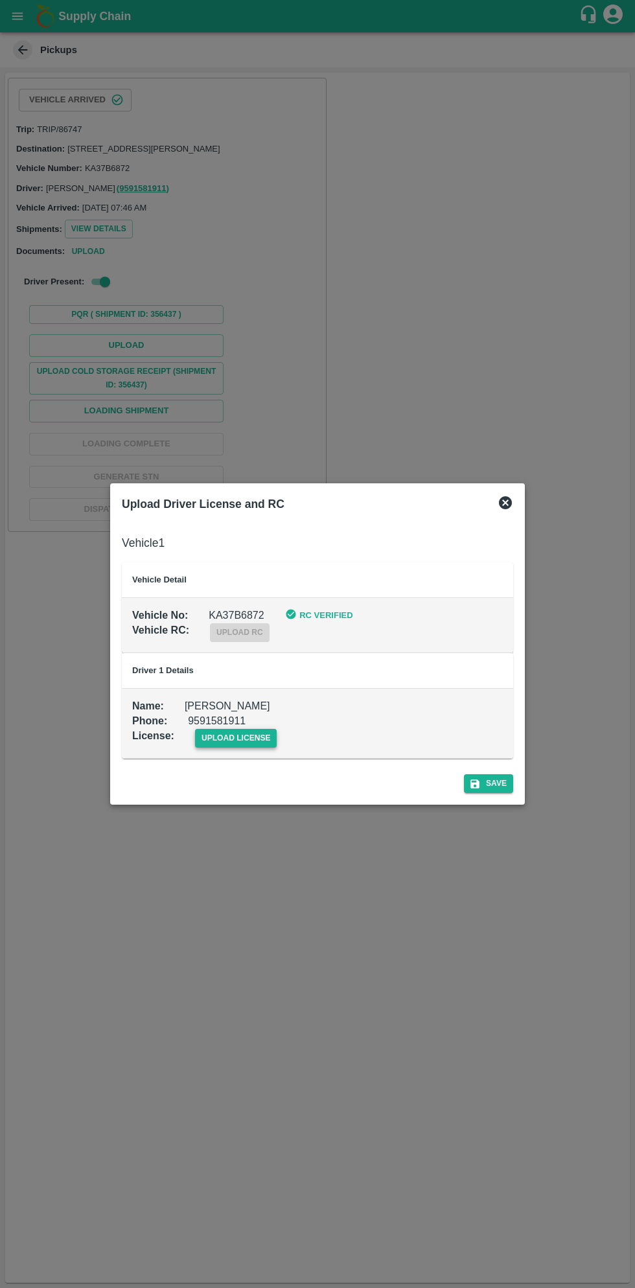
click at [233, 739] on span "upload license" at bounding box center [236, 738] width 82 height 19
click at [0, 0] on input "upload license" at bounding box center [0, 0] width 0 height 0
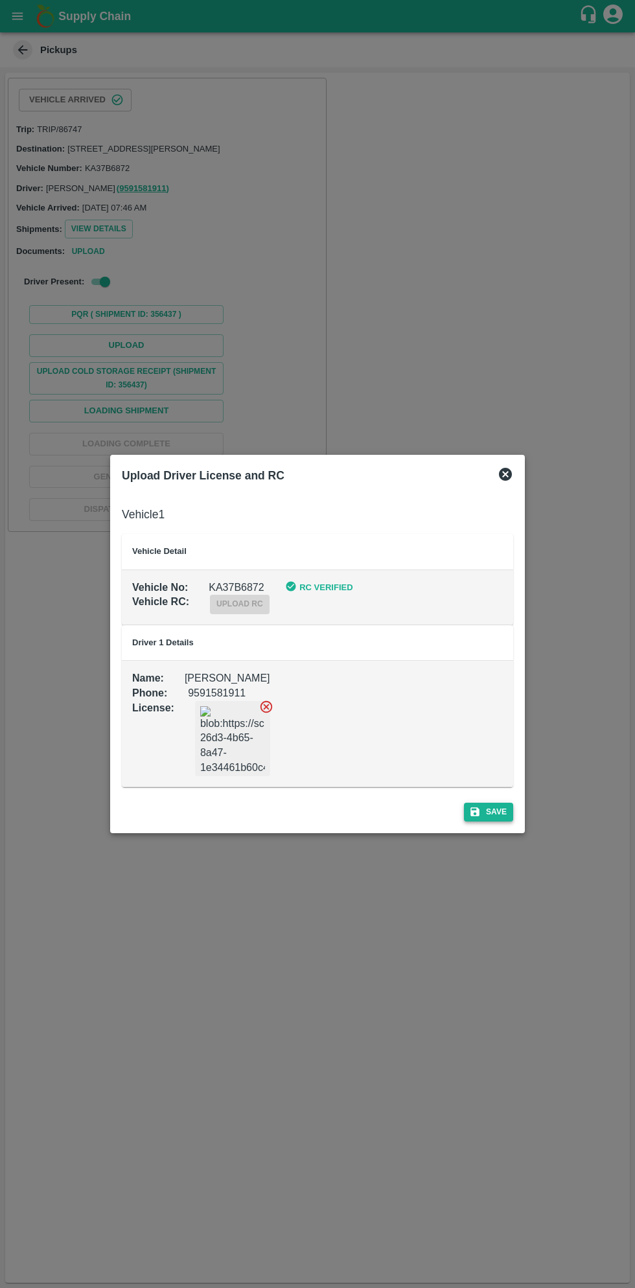
click at [490, 807] on button "Save" at bounding box center [488, 812] width 49 height 19
